Goal: Find specific page/section: Find specific page/section

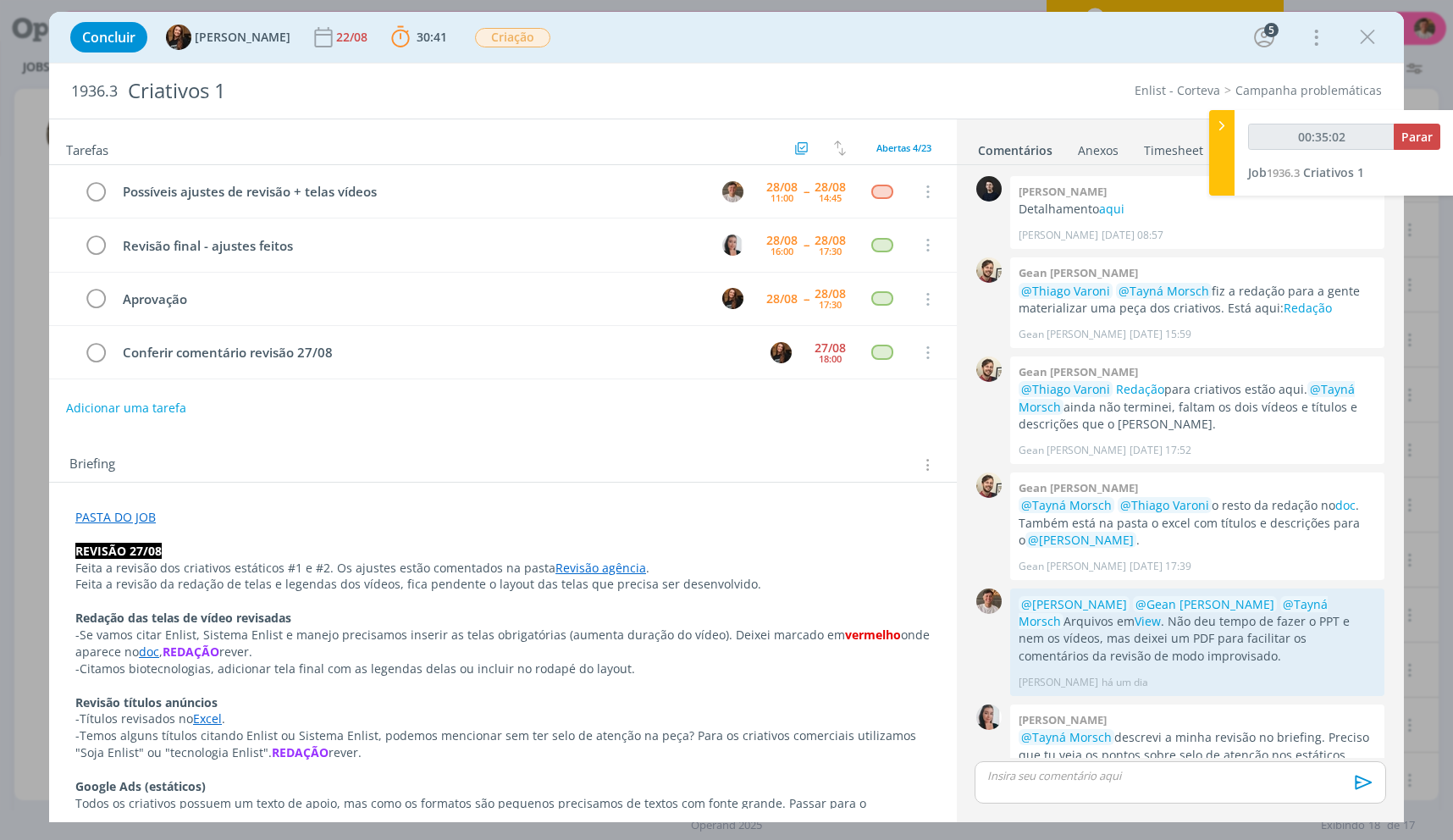
scroll to position [209, 0]
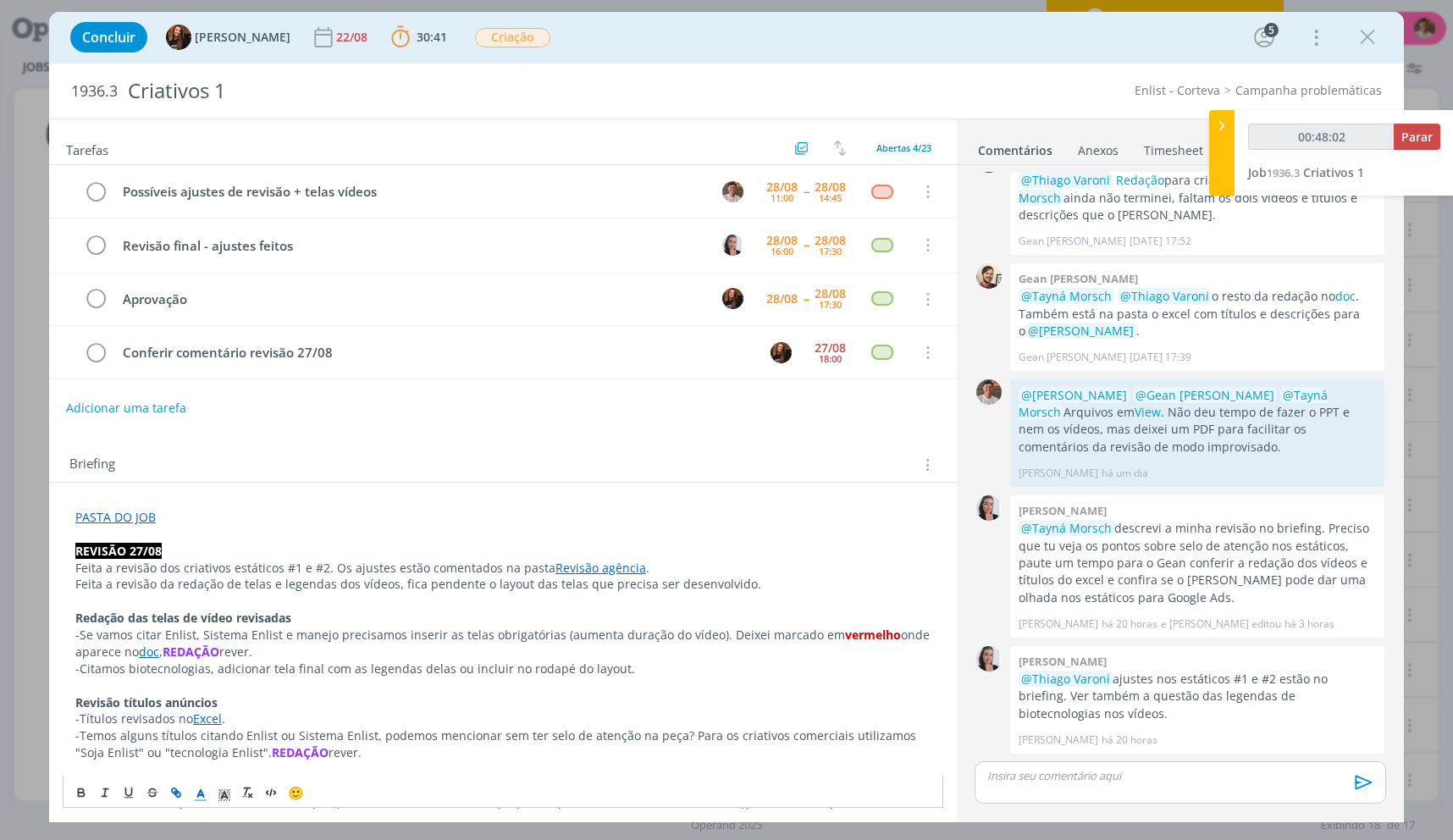
drag, startPoint x: 253, startPoint y: 635, endPoint x: 719, endPoint y: 632, distance: 466.0
click at [719, 632] on p "-Se vamos citar Enlist, Sistema Enlist e manejo precisamos inserir as telas obr…" at bounding box center [503, 643] width 855 height 34
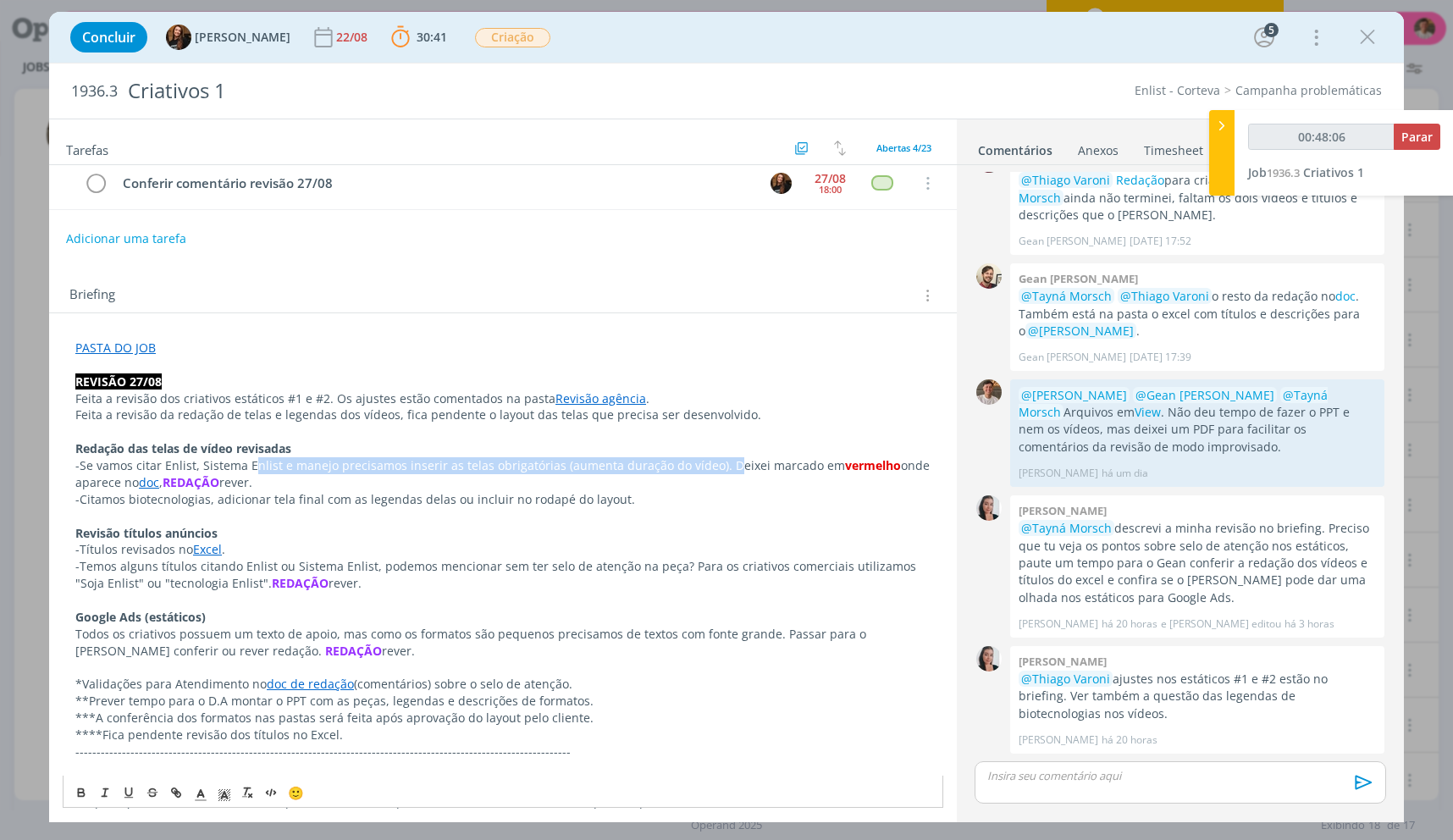
scroll to position [254, 0]
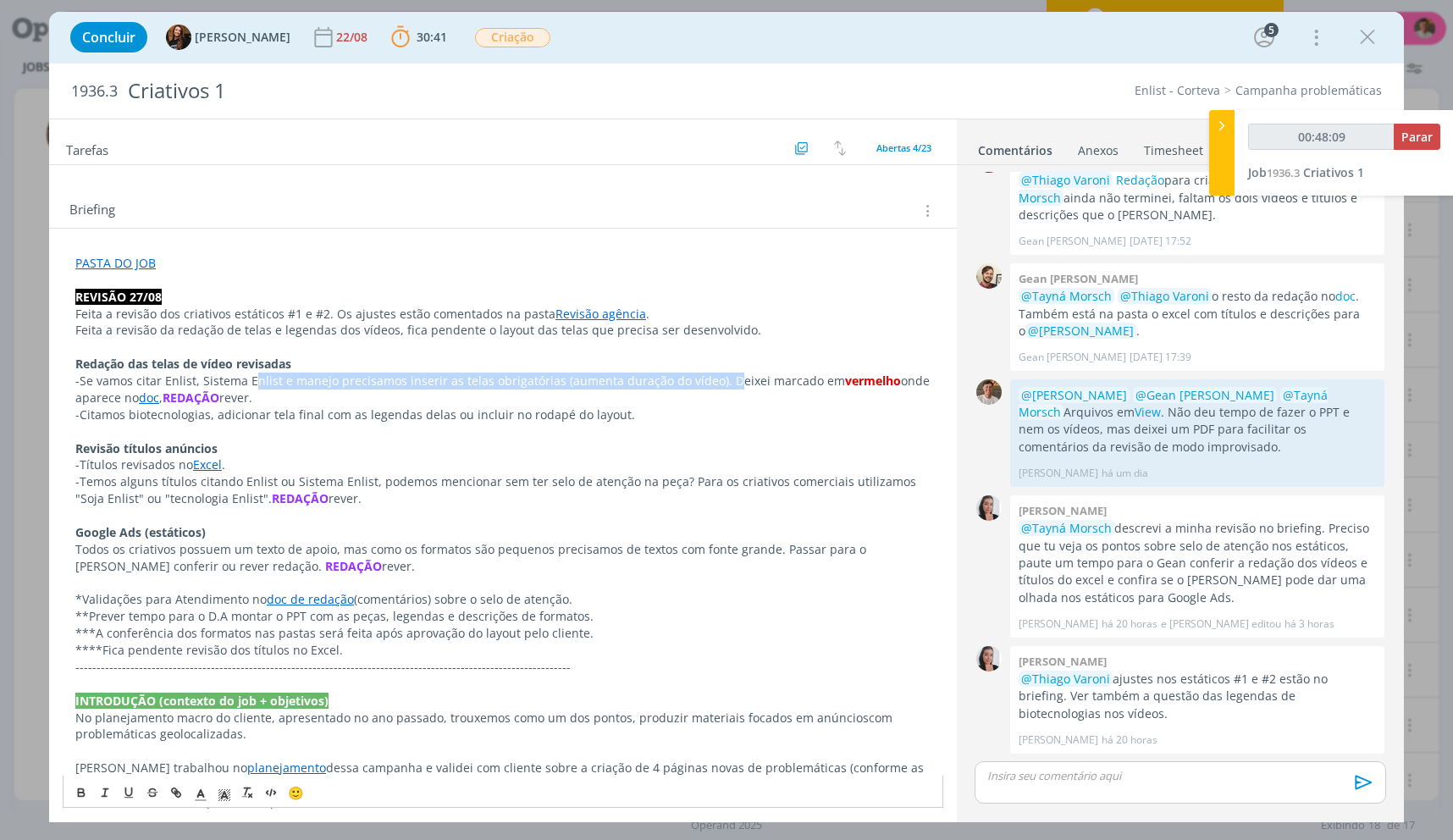
drag, startPoint x: 690, startPoint y: 486, endPoint x: 82, endPoint y: 471, distance: 608.2
click at [82, 471] on div "PASTA DO JOB REVISÃO 27/08 Feita a revisão dos criativos estáticos #1 e #2. Os …" at bounding box center [503, 776] width 881 height 1055
drag, startPoint x: 365, startPoint y: 563, endPoint x: 64, endPoint y: 534, distance: 302.4
click at [64, 534] on div "PASTA DO JOB REVISÃO 27/08 Feita a revisão dos criativos estáticos #1 e #2. Os …" at bounding box center [503, 776] width 881 height 1055
click at [465, 536] on p "Google Ads (estáticos)" at bounding box center [503, 532] width 855 height 17
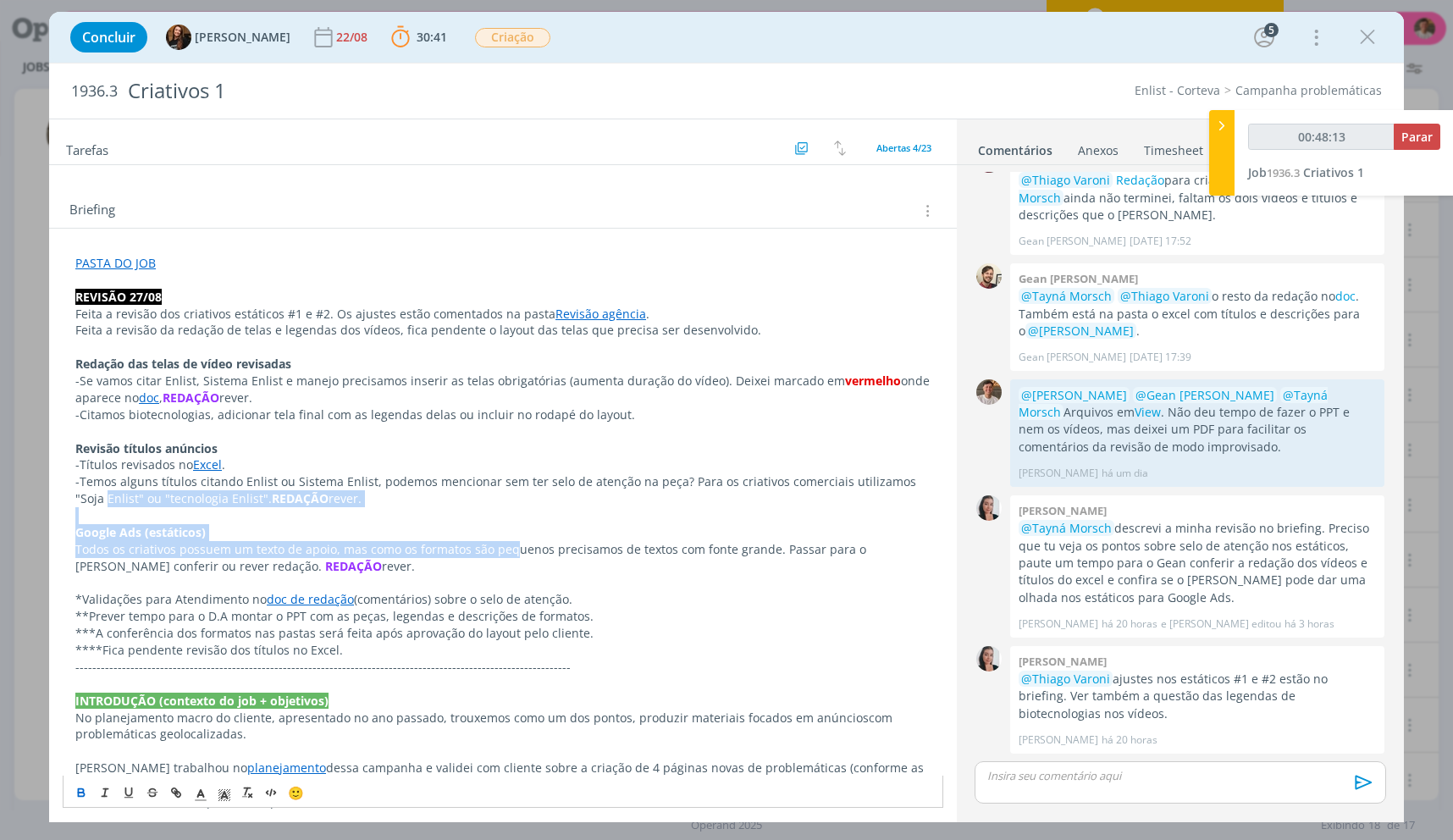
drag, startPoint x: 509, startPoint y: 557, endPoint x: 52, endPoint y: 506, distance: 459.8
click at [52, 506] on div "PASTA DO JOB REVISÃO 27/08 Feita a revisão dos criativos estáticos #1 e #2. Os …" at bounding box center [502, 786] width 908 height 1114
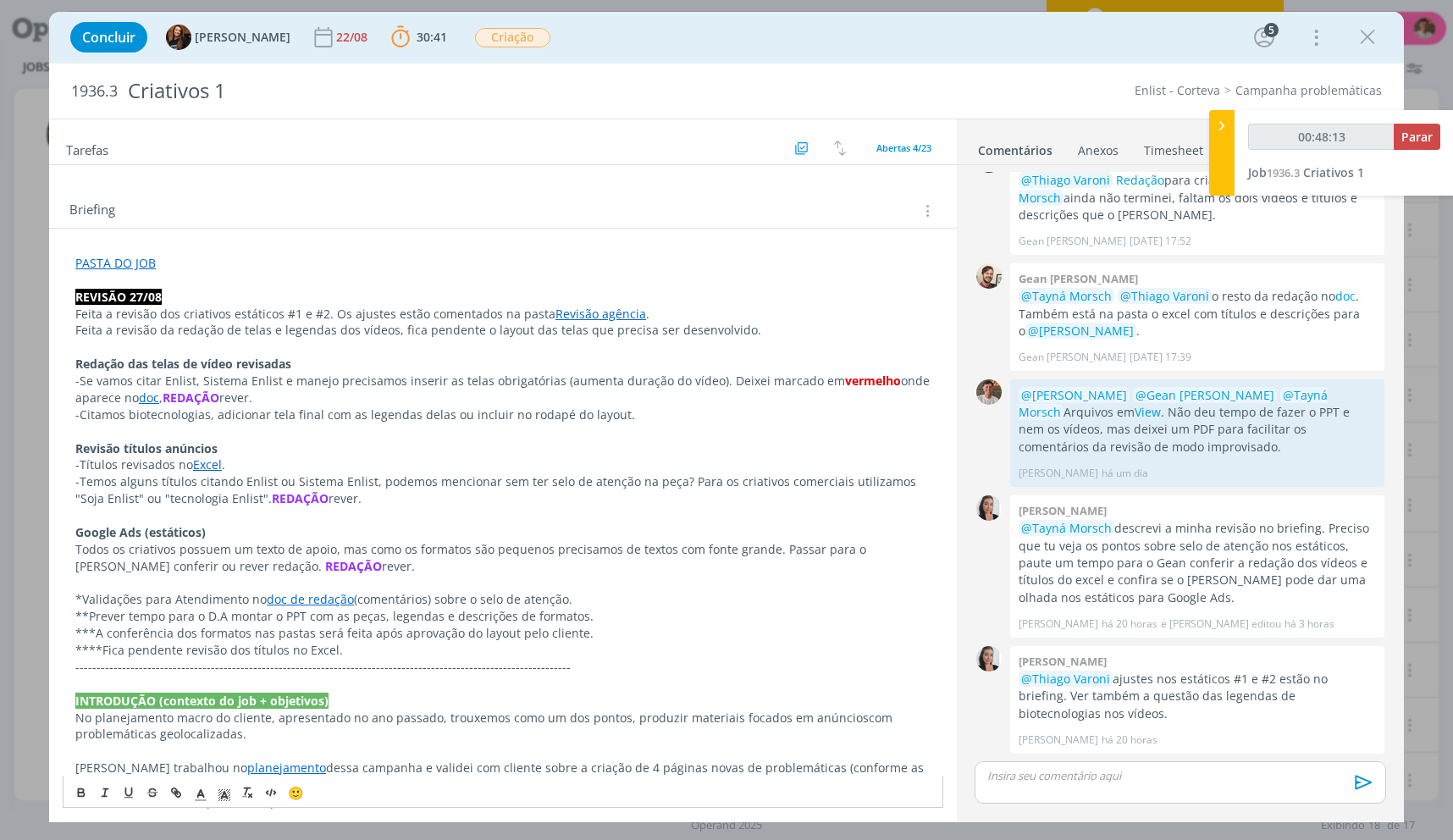
click at [526, 561] on p "Todos os criativos possuem um texto de apoio, mas como os formatos são pequenos…" at bounding box center [503, 558] width 855 height 34
drag, startPoint x: 447, startPoint y: 566, endPoint x: 86, endPoint y: 507, distance: 365.8
click at [86, 507] on div "PASTA DO JOB REVISÃO 27/08 Feita a revisão dos criativos estáticos #1 e #2. Os …" at bounding box center [503, 776] width 881 height 1055
click at [373, 558] on p "Todos os criativos possuem um texto de apoio, mas como os formatos são pequenos…" at bounding box center [503, 558] width 855 height 34
drag, startPoint x: 321, startPoint y: 565, endPoint x: 52, endPoint y: 529, distance: 271.4
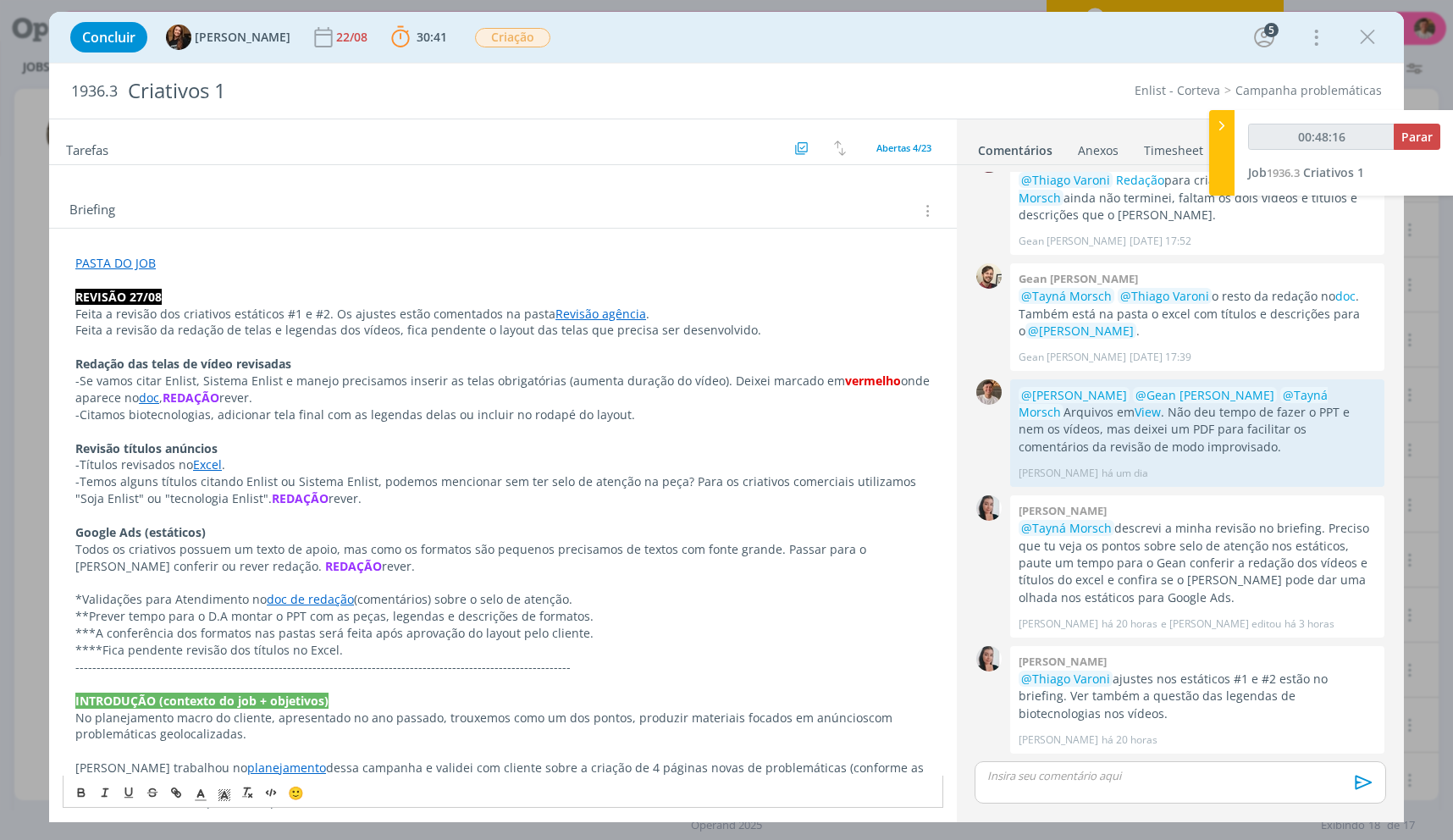
click at [52, 529] on div "PASTA DO JOB REVISÃO 27/08 Feita a revisão dos criativos estáticos #1 e #2. Os …" at bounding box center [502, 786] width 908 height 1114
click at [314, 565] on p "Todos os criativos possuem um texto de apoio, mas como os formatos são pequenos…" at bounding box center [503, 558] width 855 height 34
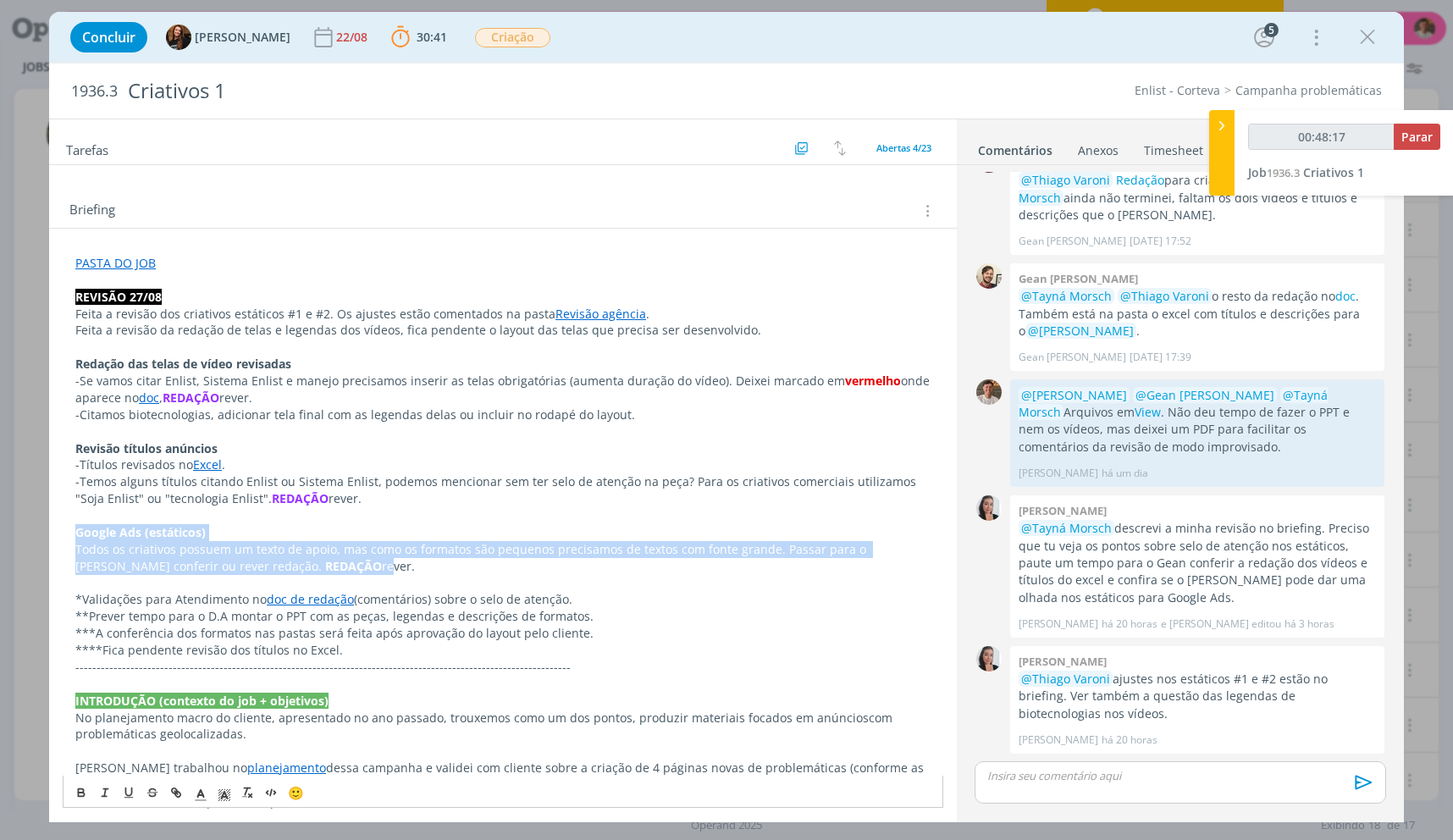
drag, startPoint x: 172, startPoint y: 561, endPoint x: 21, endPoint y: 528, distance: 154.6
click at [21, 528] on div "Concluir Tayná Morsch 22/08 30:41 Parar Apontar Data * [DATE] Horas * 00:00 Tar…" at bounding box center [726, 420] width 1453 height 840
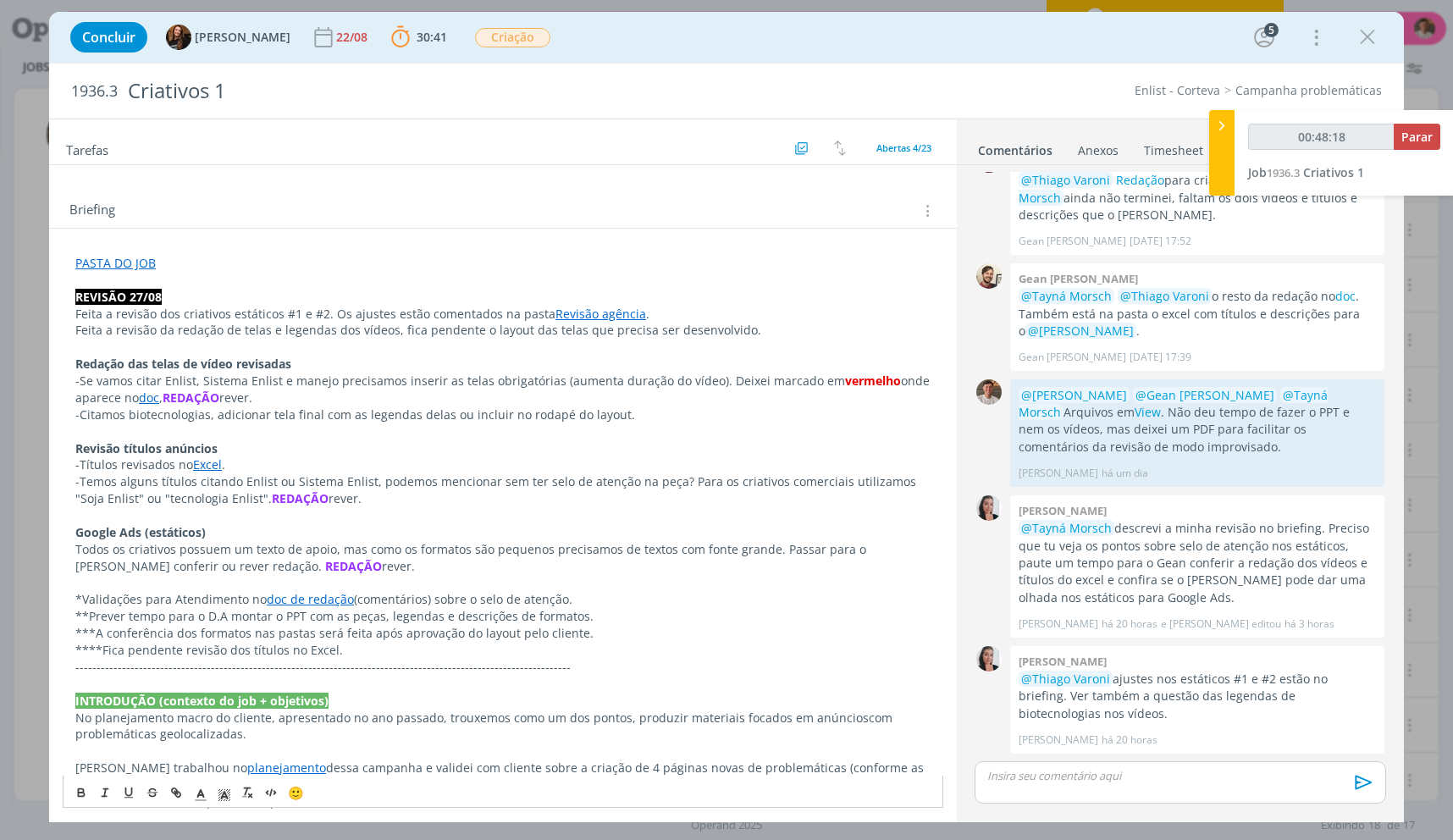
click at [382, 571] on span "rever." at bounding box center [399, 566] width 33 height 16
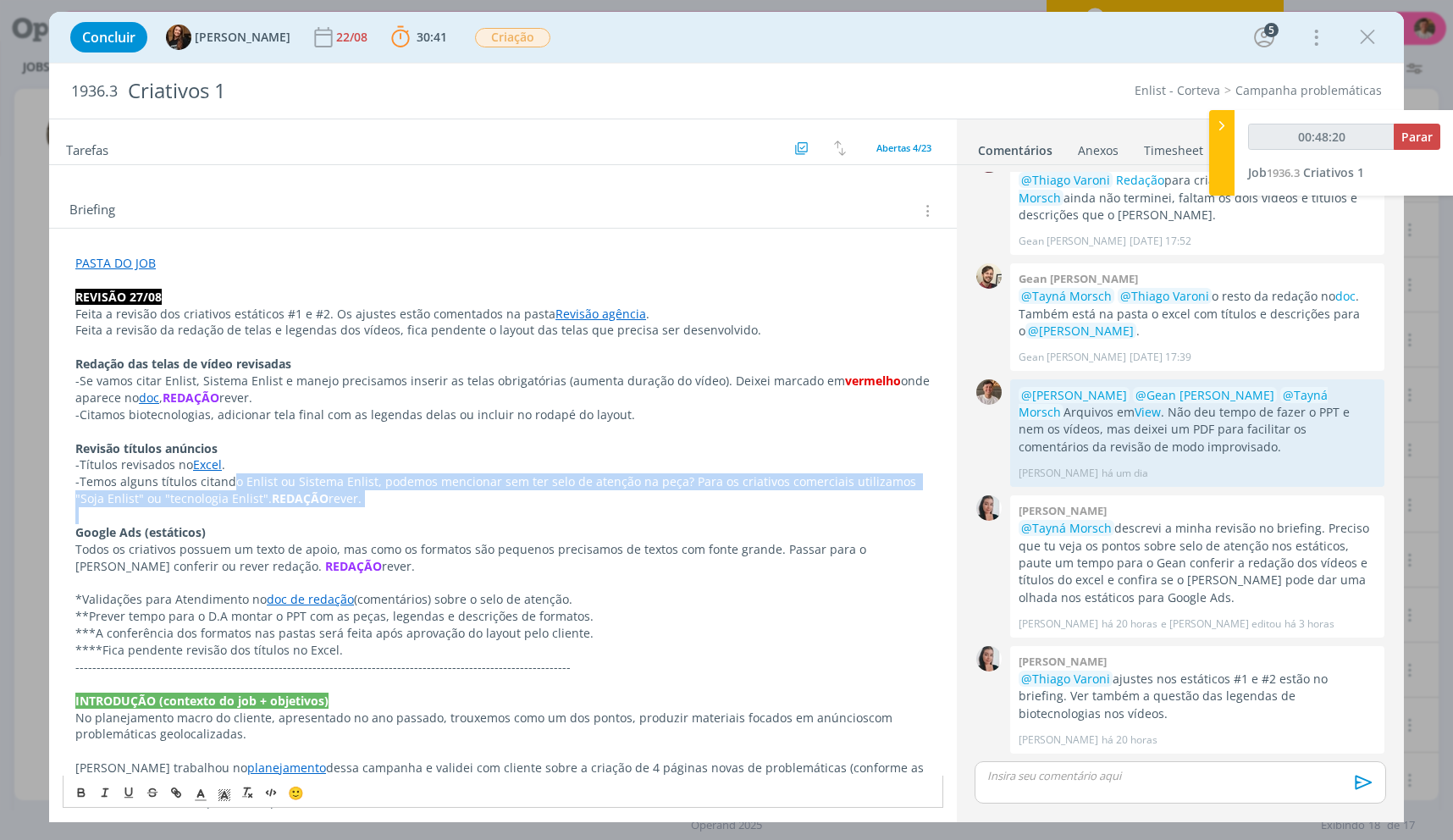
drag, startPoint x: 350, startPoint y: 520, endPoint x: 227, endPoint y: 484, distance: 128.2
click at [227, 484] on div "PASTA DO JOB REVISÃO 27/08 Feita a revisão dos criativos estáticos #1 e #2. Os …" at bounding box center [503, 776] width 881 height 1055
drag, startPoint x: 270, startPoint y: 402, endPoint x: 168, endPoint y: 403, distance: 102.0
click at [168, 403] on p "-Se vamos citar Enlist, Sistema Enlist e manejo precisamos inserir as telas obr…" at bounding box center [503, 389] width 855 height 34
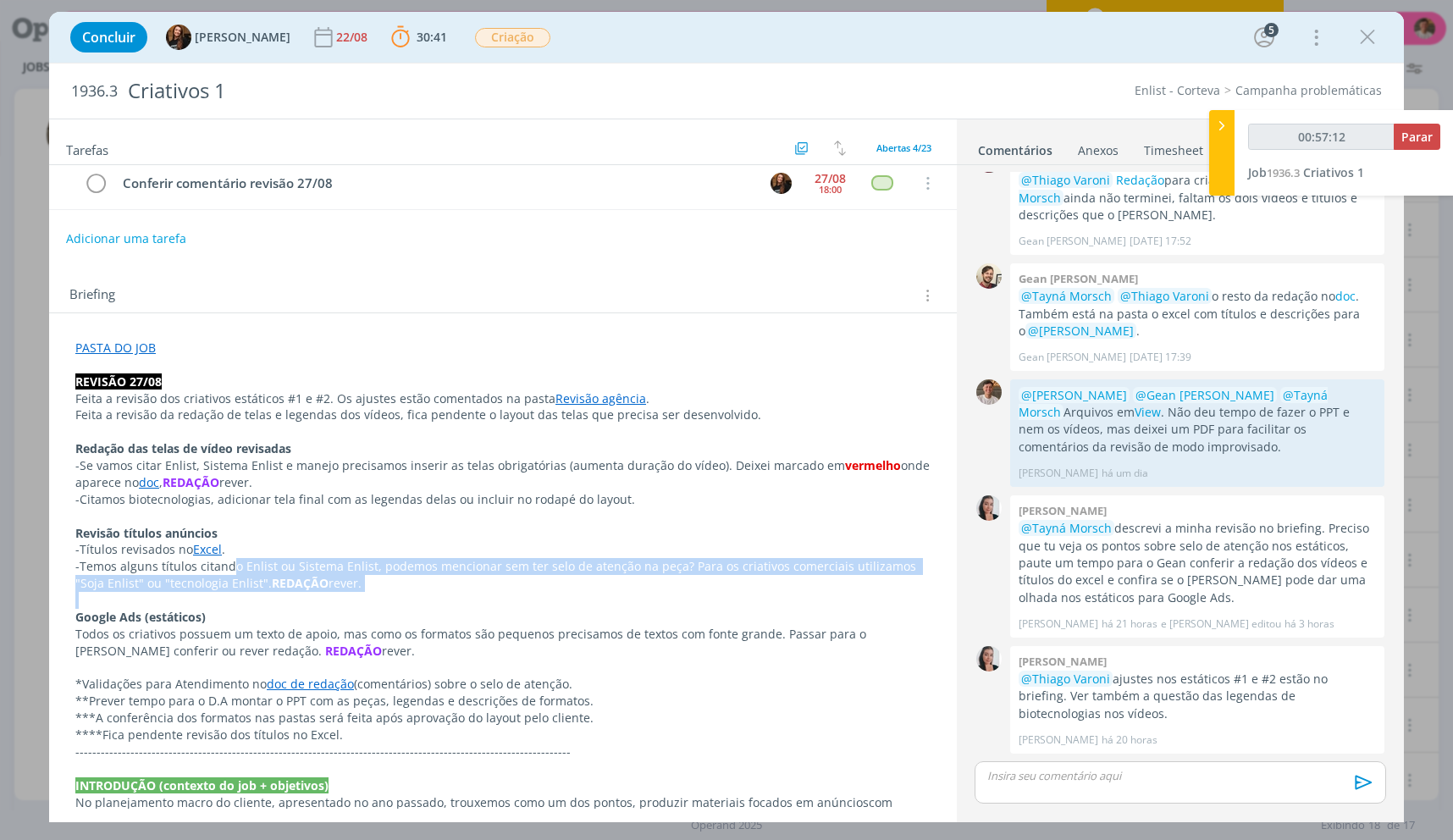
scroll to position [0, 0]
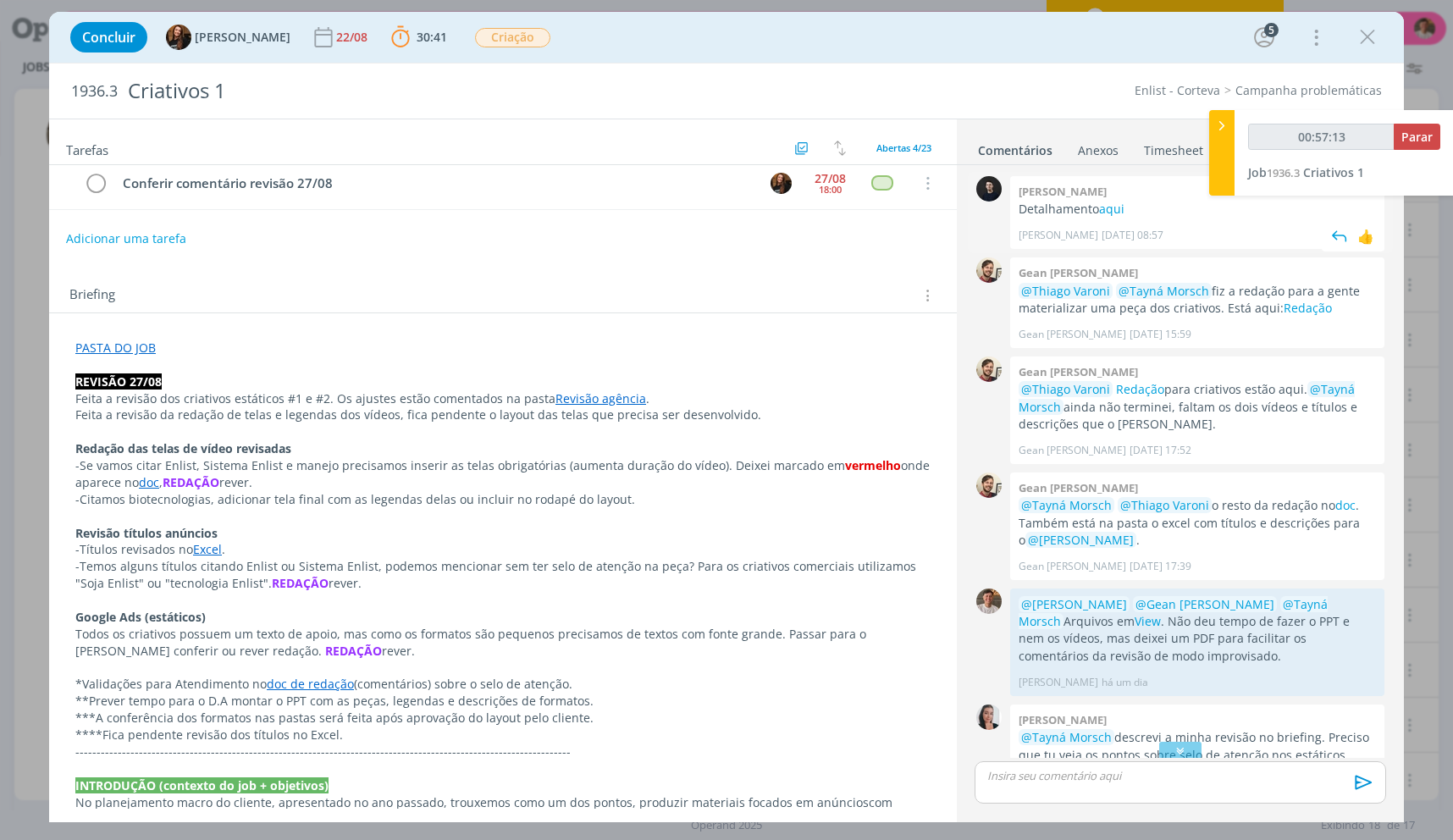
click at [1113, 221] on div "[PERSON_NAME] [DATE] 08:57 👍" at bounding box center [1197, 231] width 357 height 24
click at [1112, 214] on link "aqui" at bounding box center [1111, 209] width 25 height 16
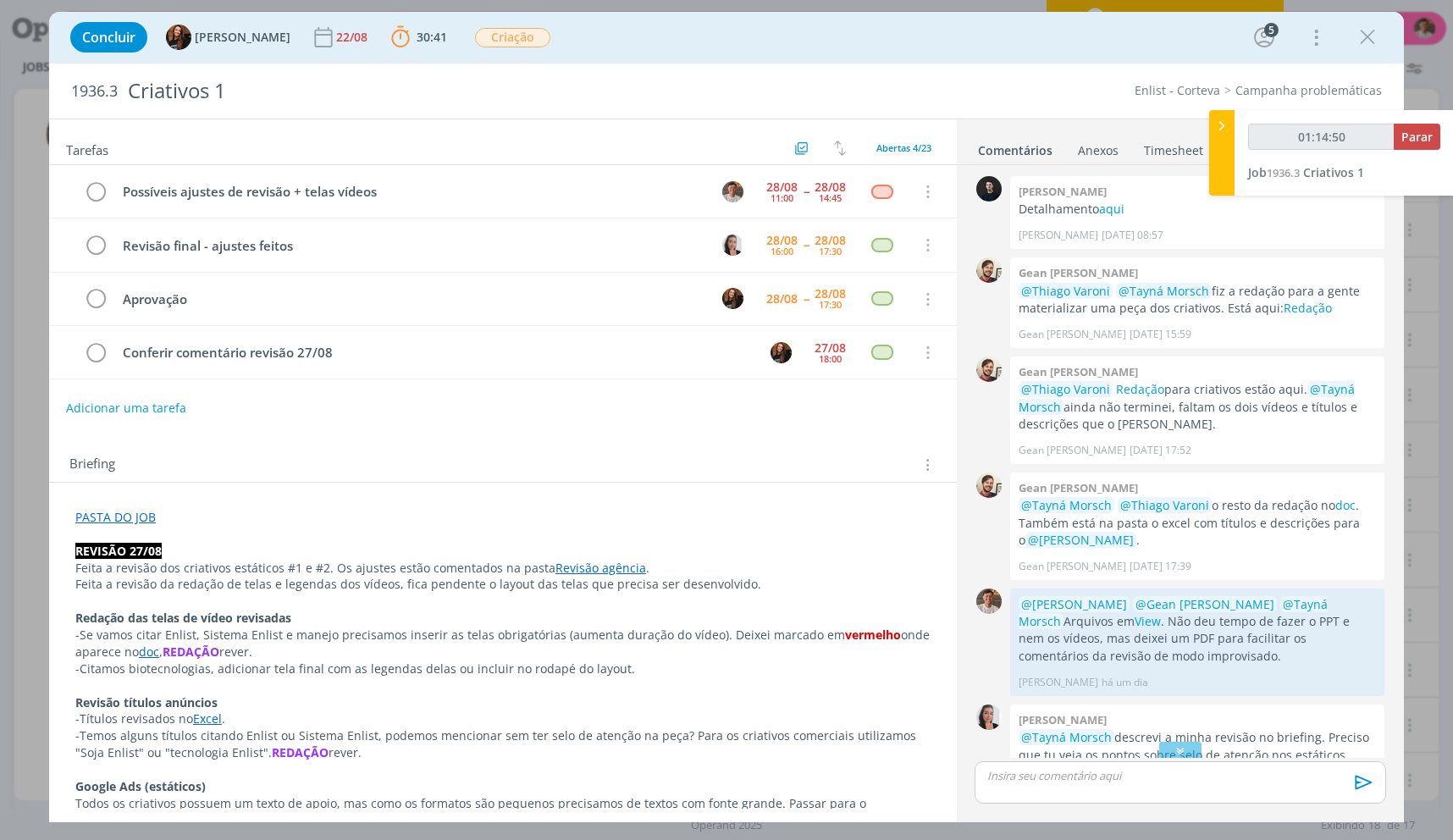
click at [149, 520] on link "PASTA DO JOB" at bounding box center [116, 517] width 80 height 16
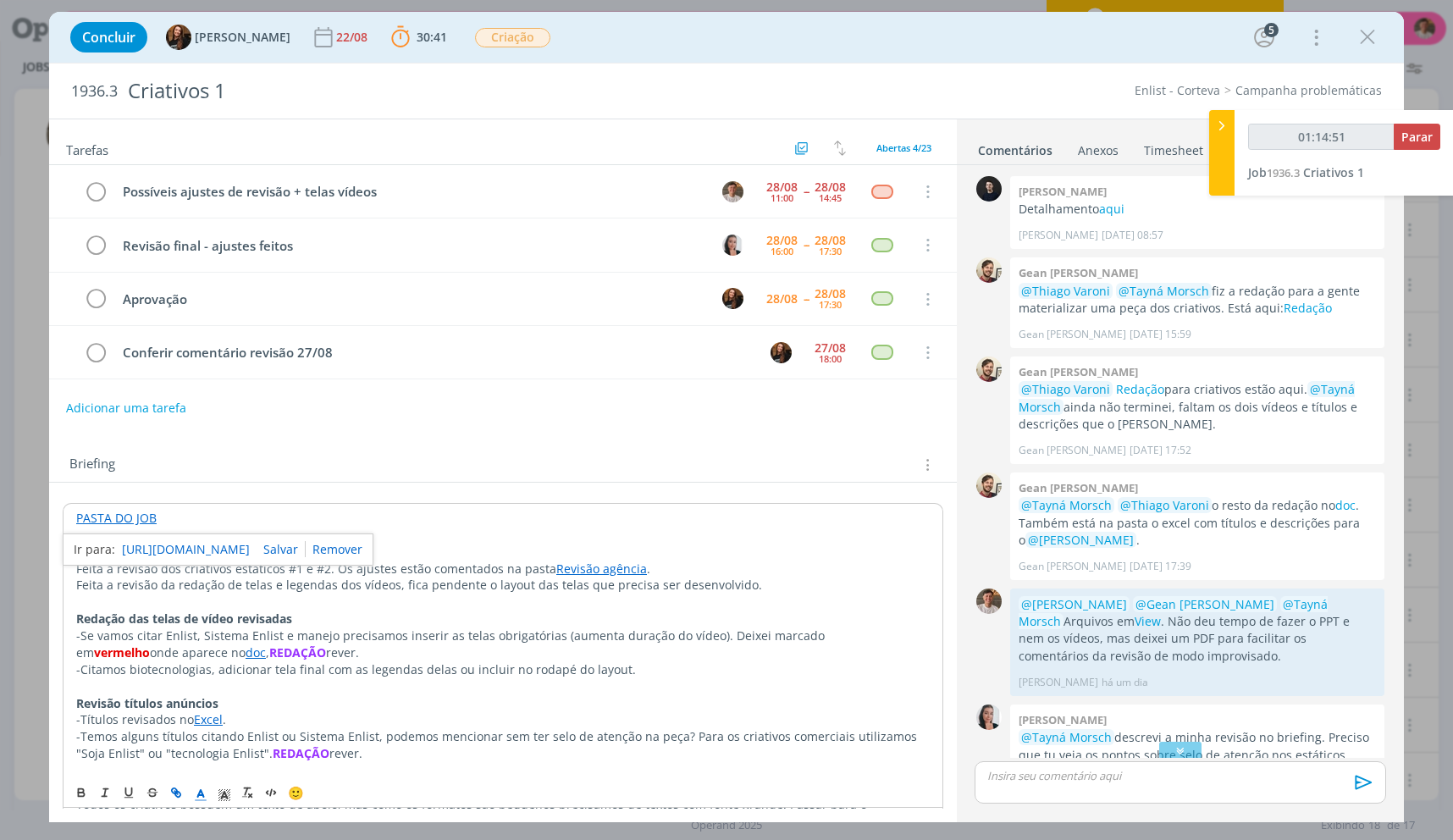
click at [169, 541] on link "[URL][DOMAIN_NAME]" at bounding box center [185, 549] width 128 height 22
click at [565, 745] on p "-Temos alguns títulos citando Enlist ou Sistema Enlist, podemos mencionar sem t…" at bounding box center [503, 744] width 853 height 34
click at [400, 564] on p "Feita a revisão dos criativos estáticos #1 e #2. Os ajustes estão comentados na…" at bounding box center [503, 568] width 853 height 17
click at [622, 567] on link "Revisão agência" at bounding box center [602, 568] width 91 height 16
click at [582, 597] on link "[URL][DOMAIN_NAME]" at bounding box center [538, 601] width 128 height 22
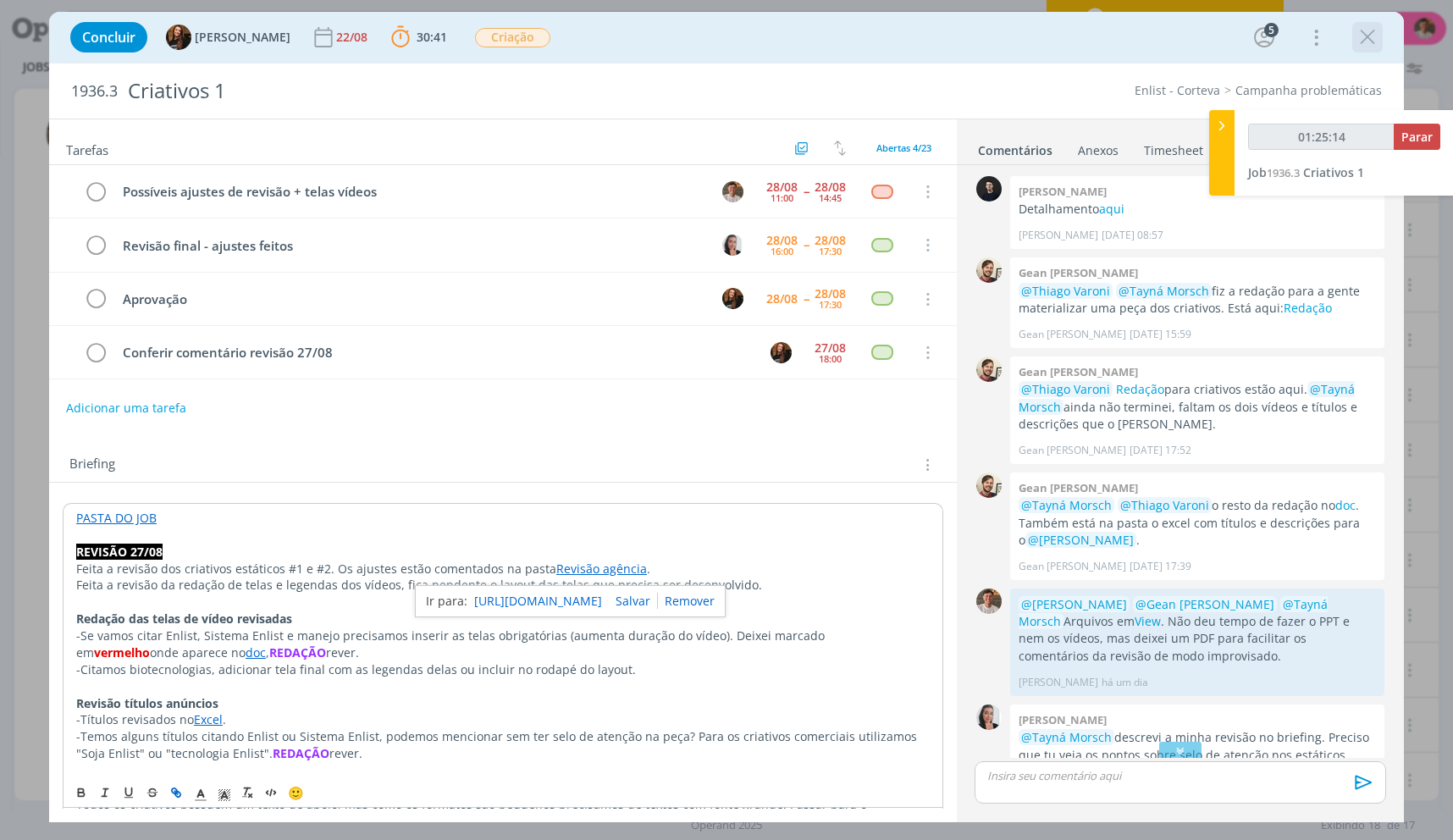
click at [1367, 36] on icon "dialog" at bounding box center [1367, 37] width 25 height 25
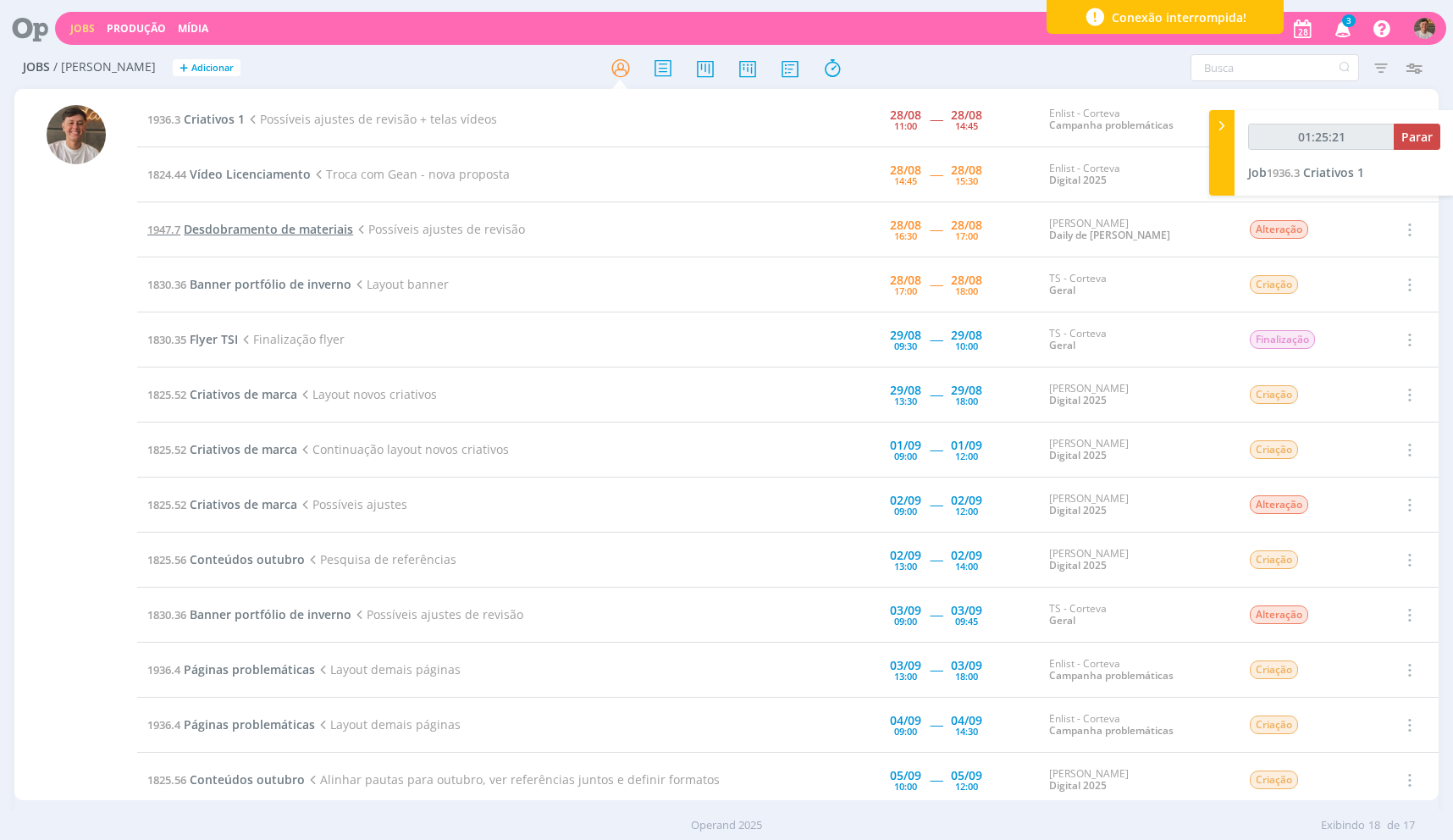
click at [346, 229] on span "Desdobramento de materiais" at bounding box center [268, 229] width 170 height 16
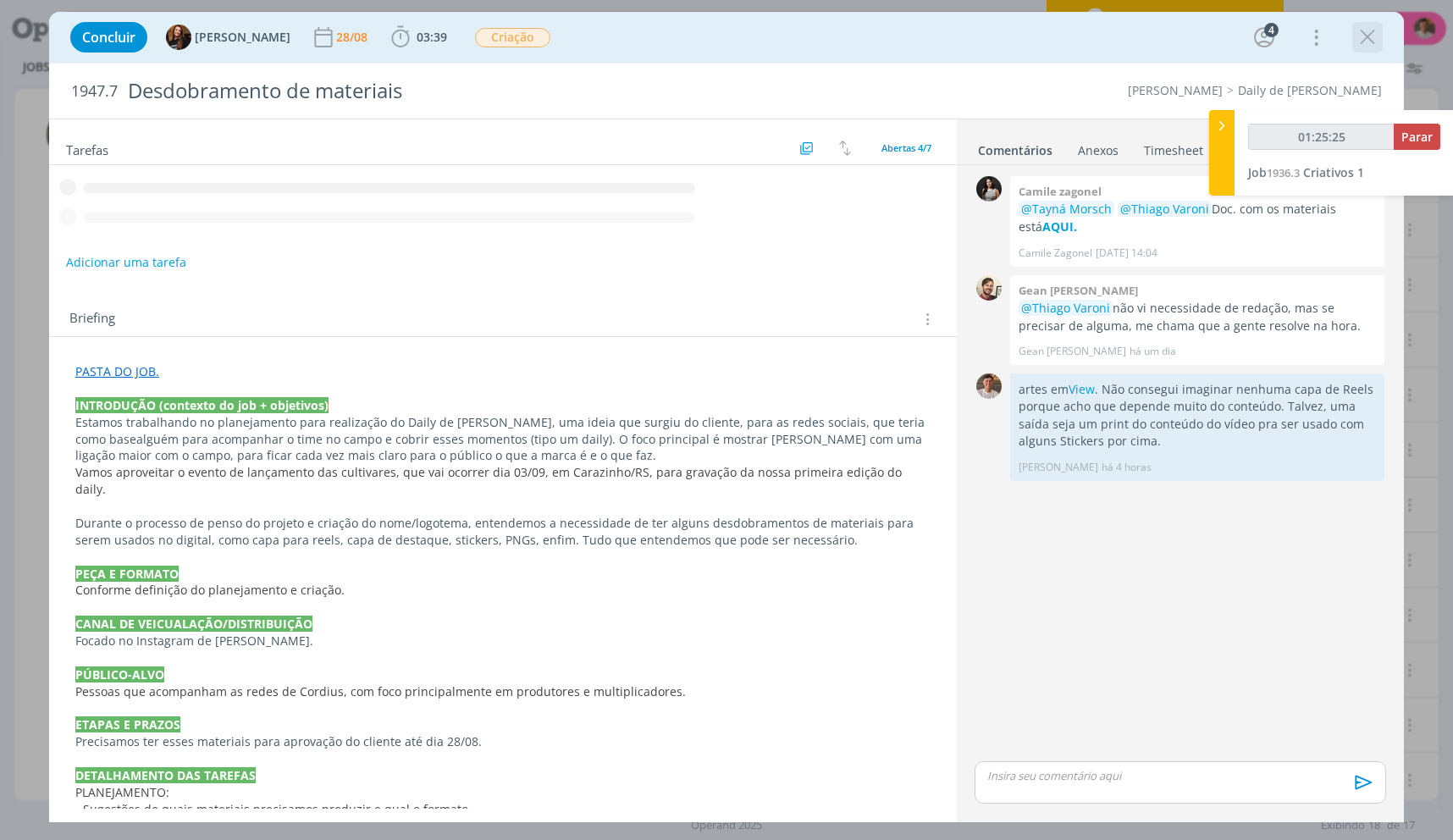
click at [1362, 33] on icon "dialog" at bounding box center [1367, 37] width 25 height 25
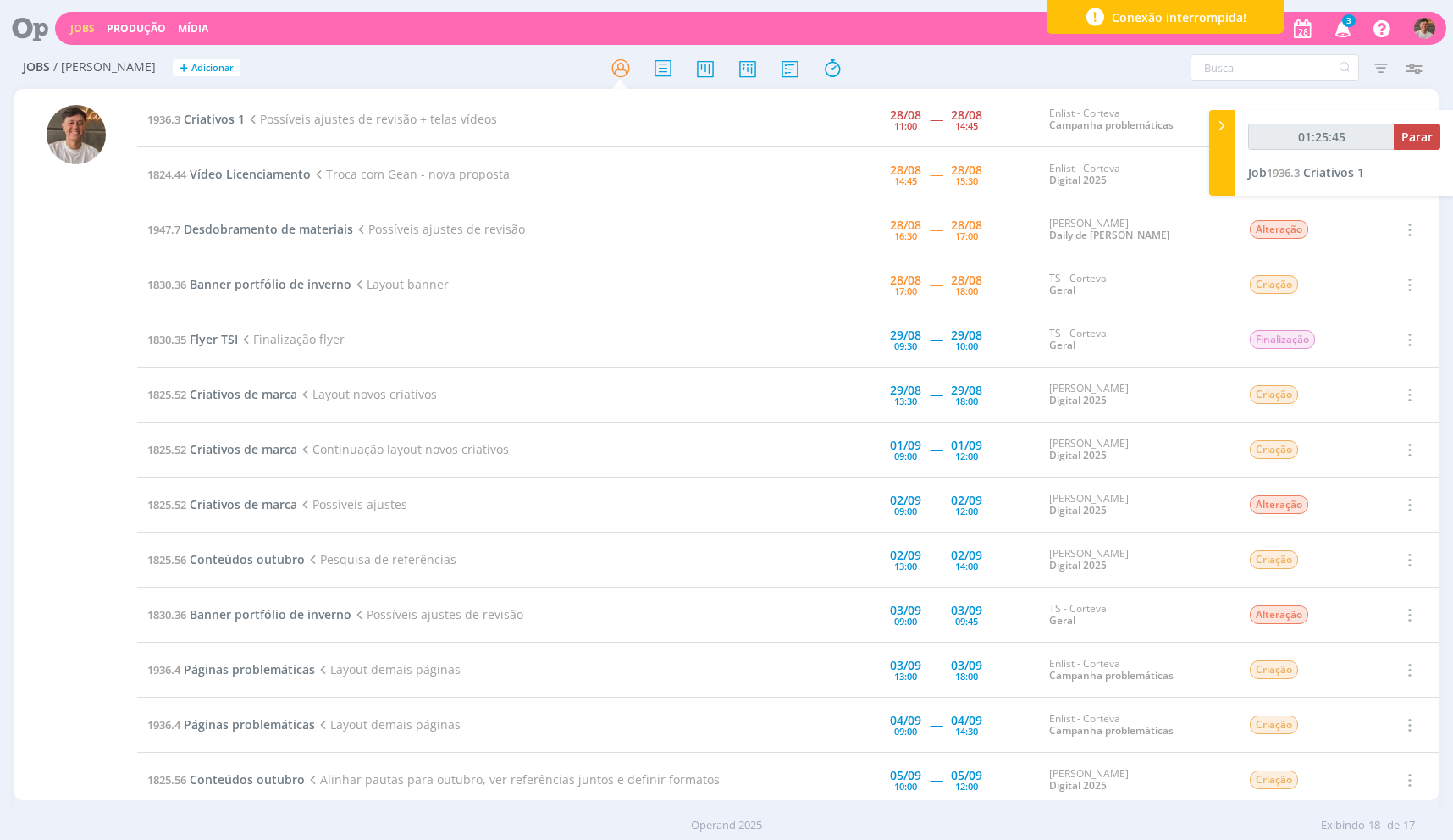
click at [220, 131] on td "1936.3 Criativos 1 Possíveis ajustes de revisão + telas vídeos" at bounding box center [434, 119] width 594 height 55
click at [224, 118] on span "Criativos 1" at bounding box center [214, 118] width 61 height 16
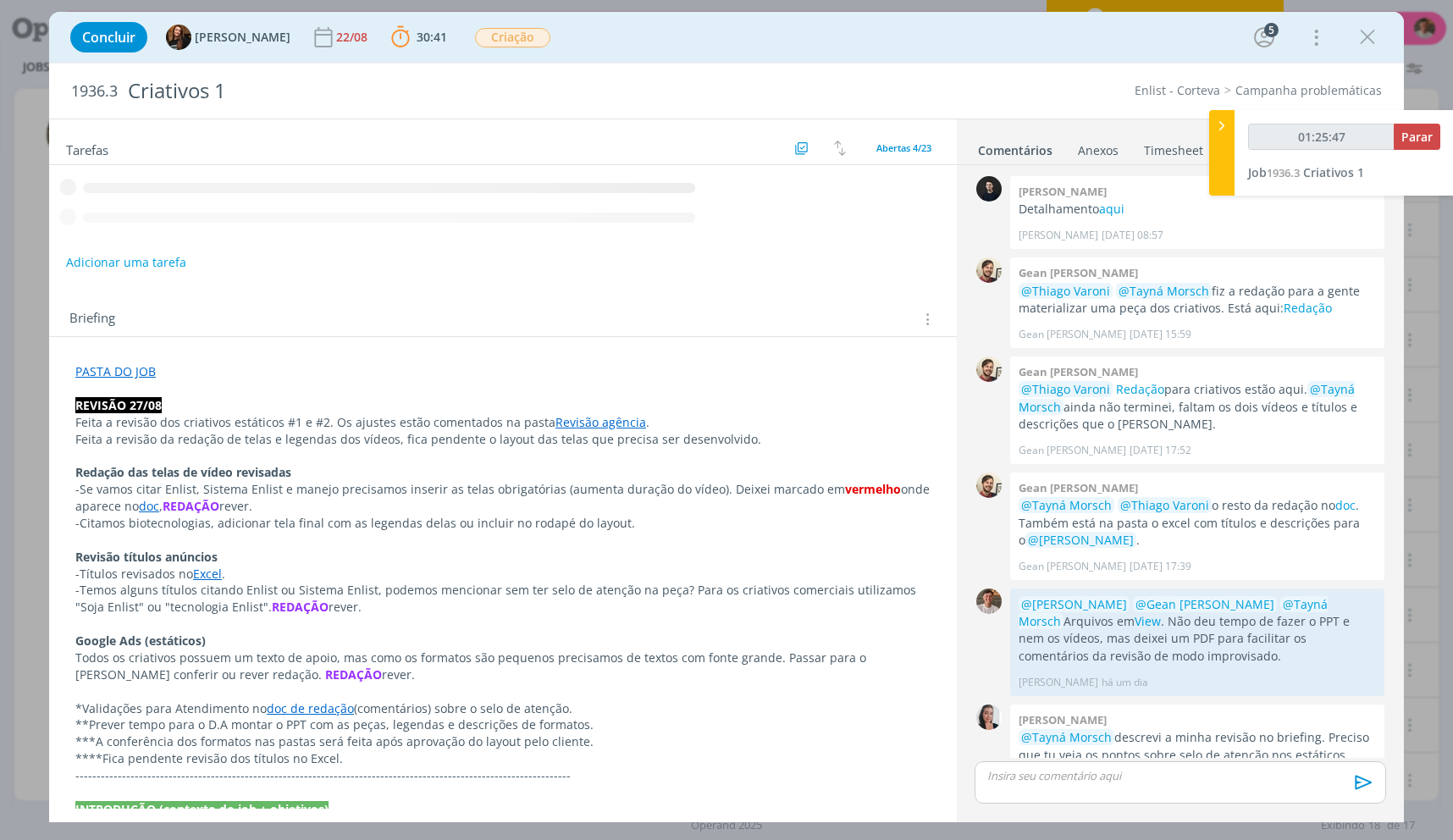
scroll to position [209, 0]
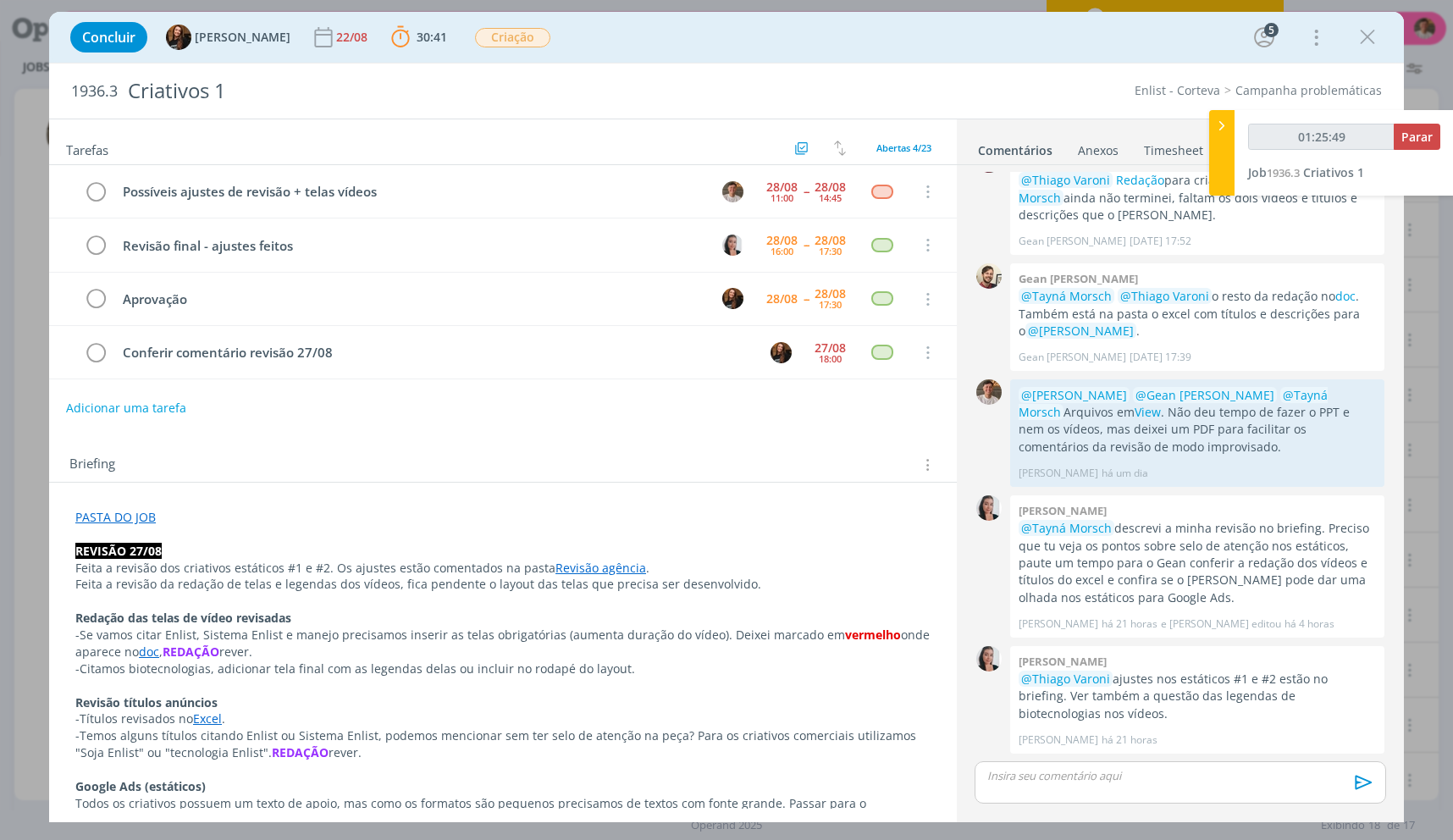
click at [609, 576] on p "Feita a revisão da redação de telas e legendas dos vídeos, fica pendente o layo…" at bounding box center [503, 583] width 855 height 17
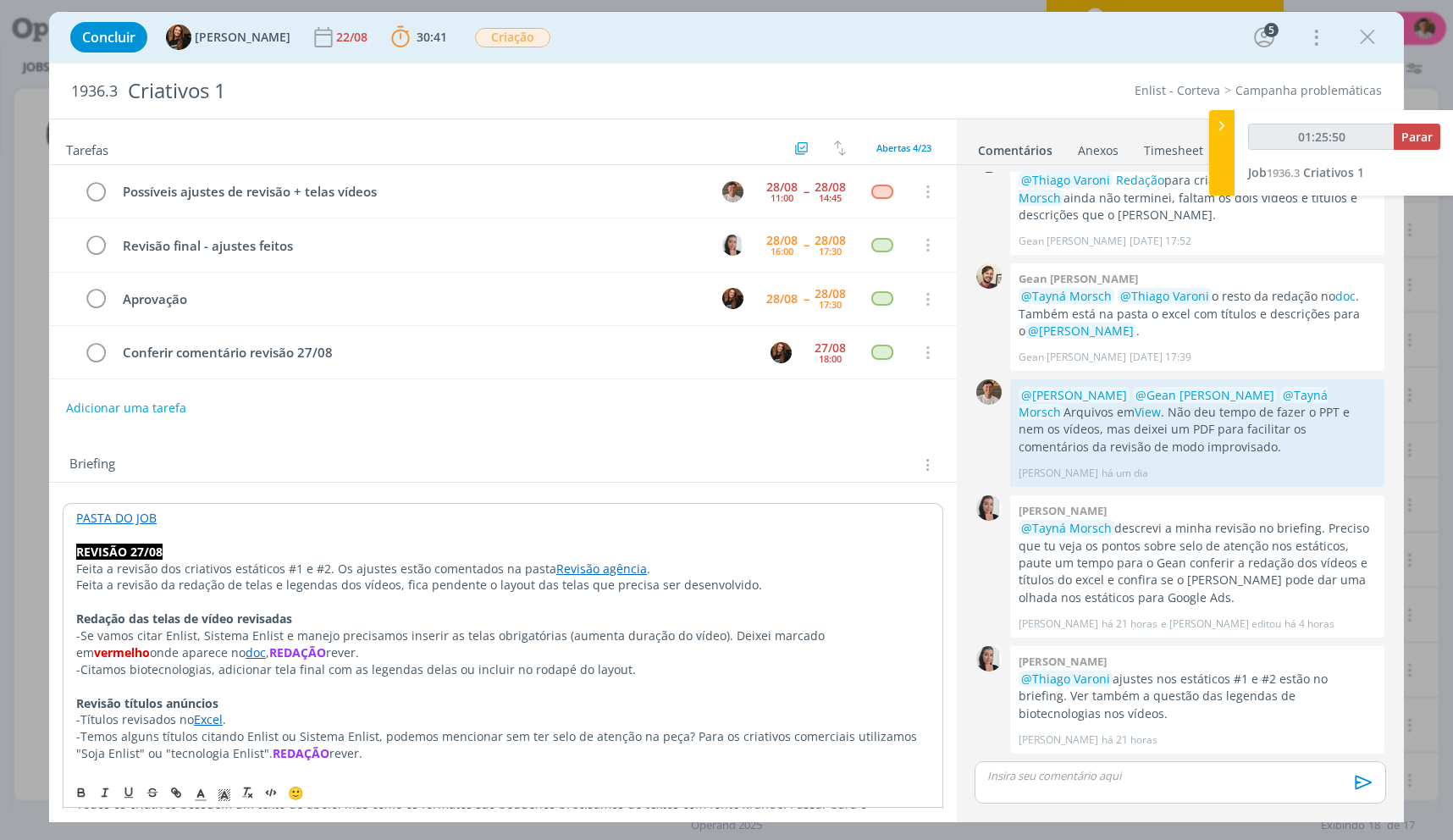
click at [616, 568] on link "Revisão agência" at bounding box center [602, 568] width 91 height 16
click at [602, 591] on link "[URL][DOMAIN_NAME]" at bounding box center [538, 601] width 128 height 22
type input "02:03:23"
